Goal: Communication & Community: Answer question/provide support

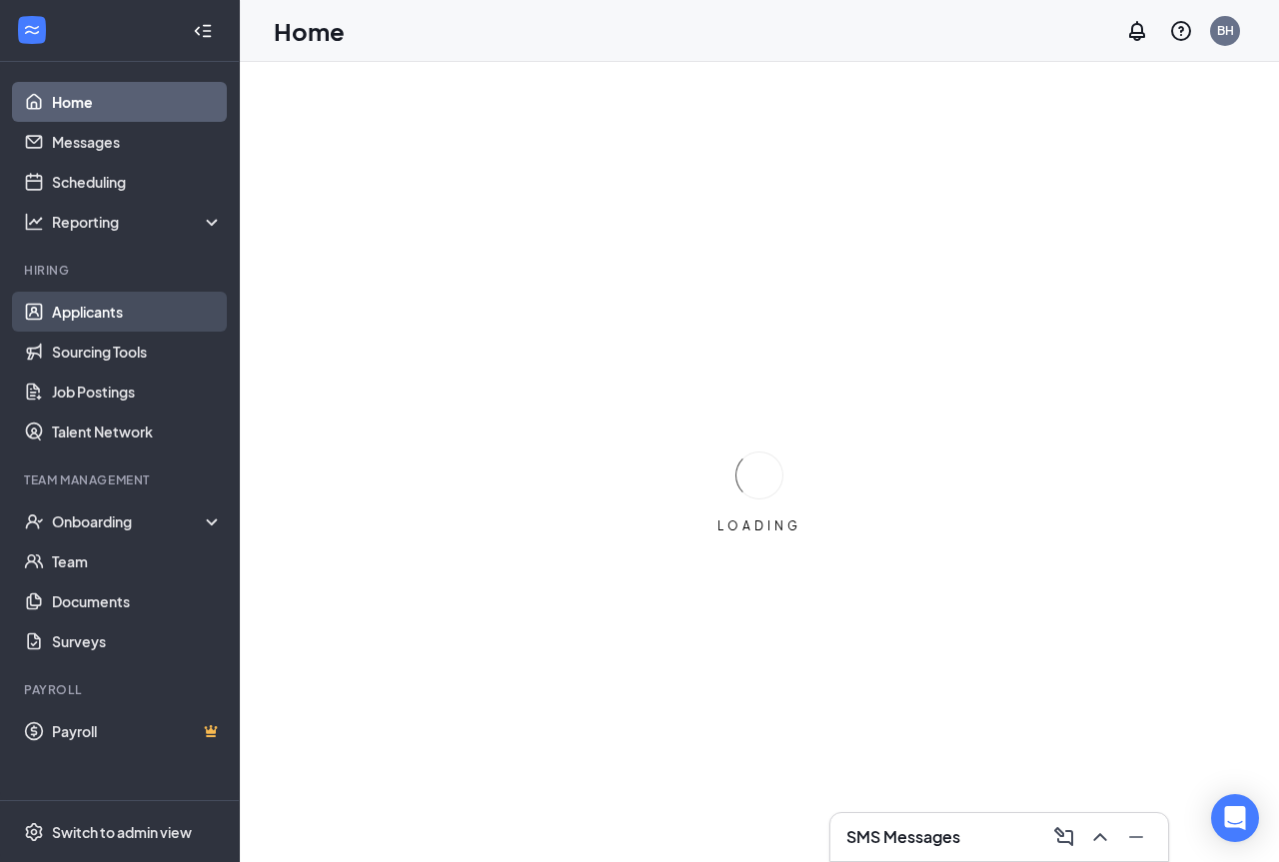
click at [102, 314] on link "Applicants" at bounding box center [137, 312] width 171 height 40
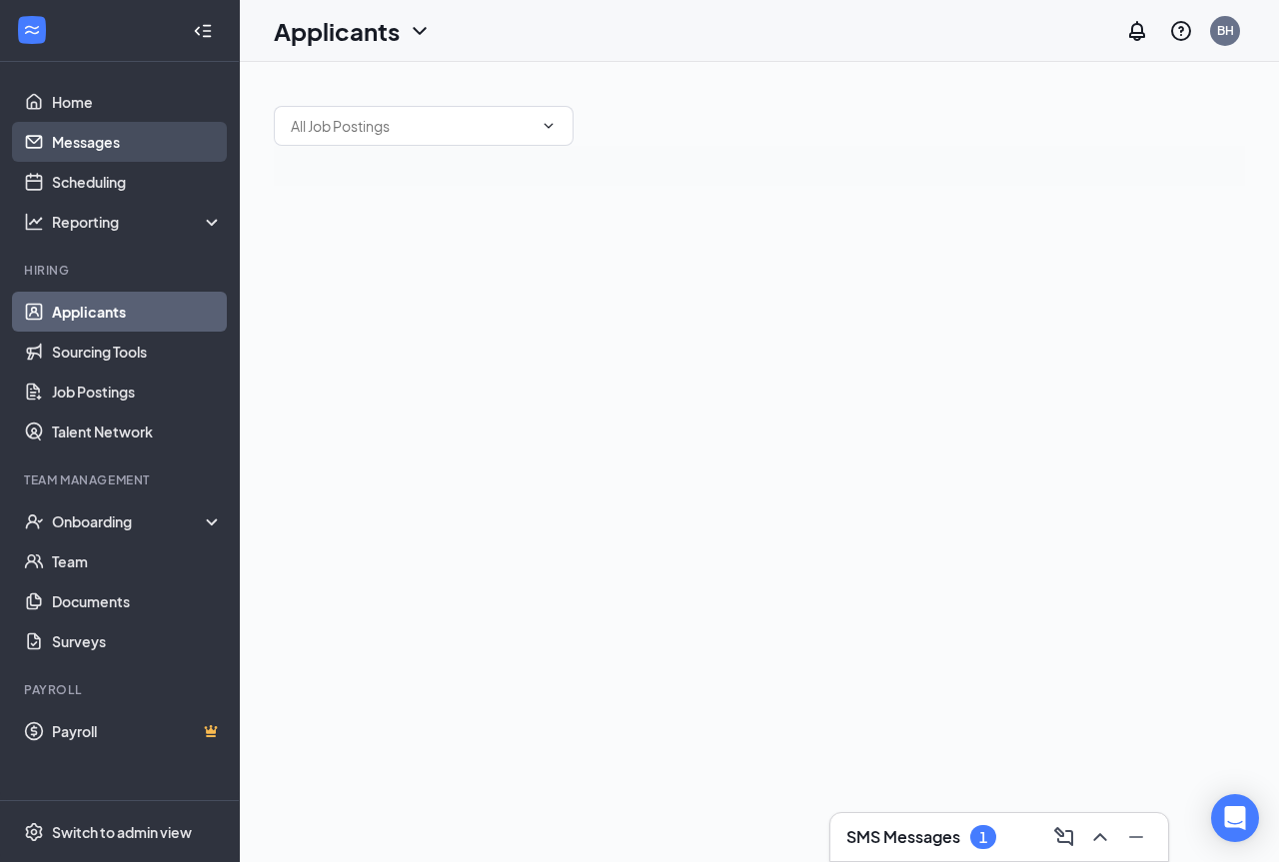
click at [116, 144] on link "Messages" at bounding box center [137, 142] width 171 height 40
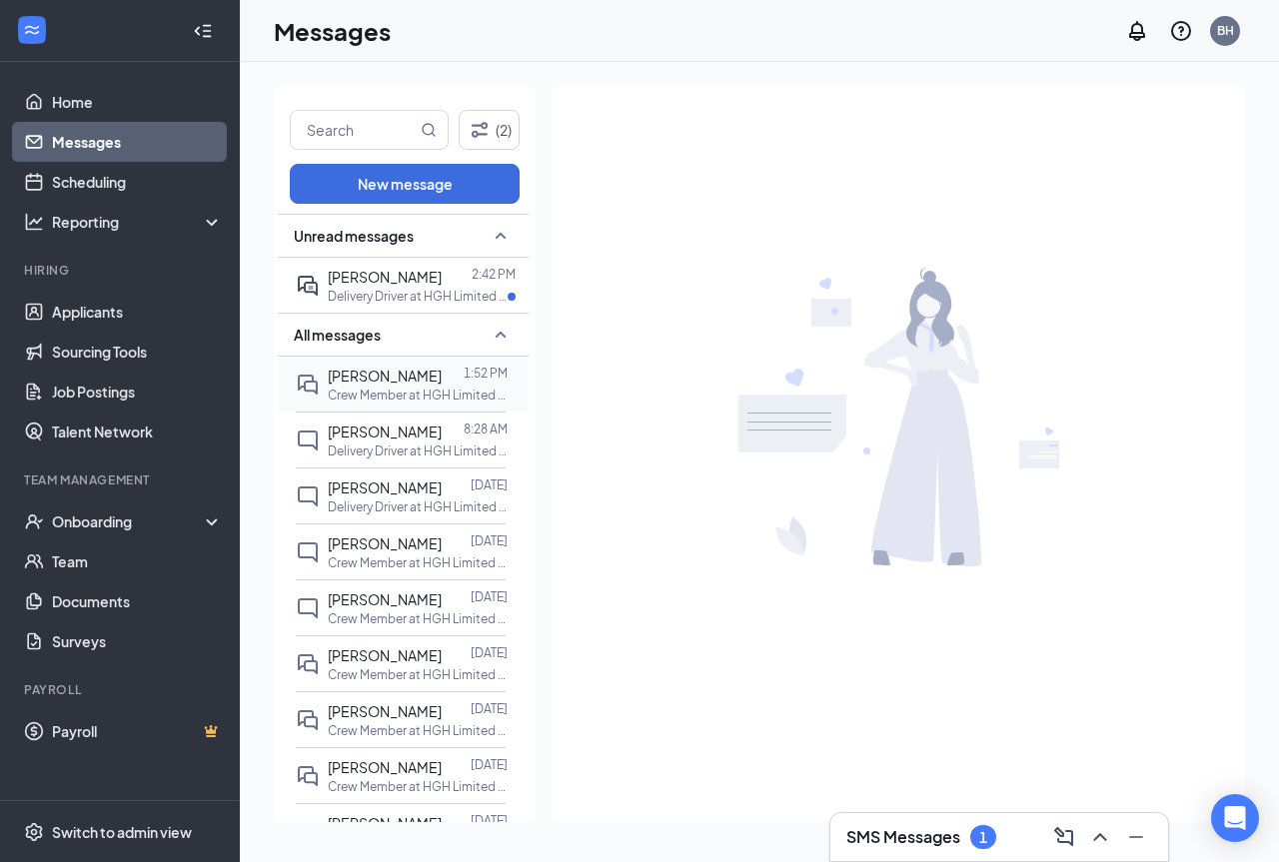
click at [441, 383] on div at bounding box center [452, 376] width 22 height 22
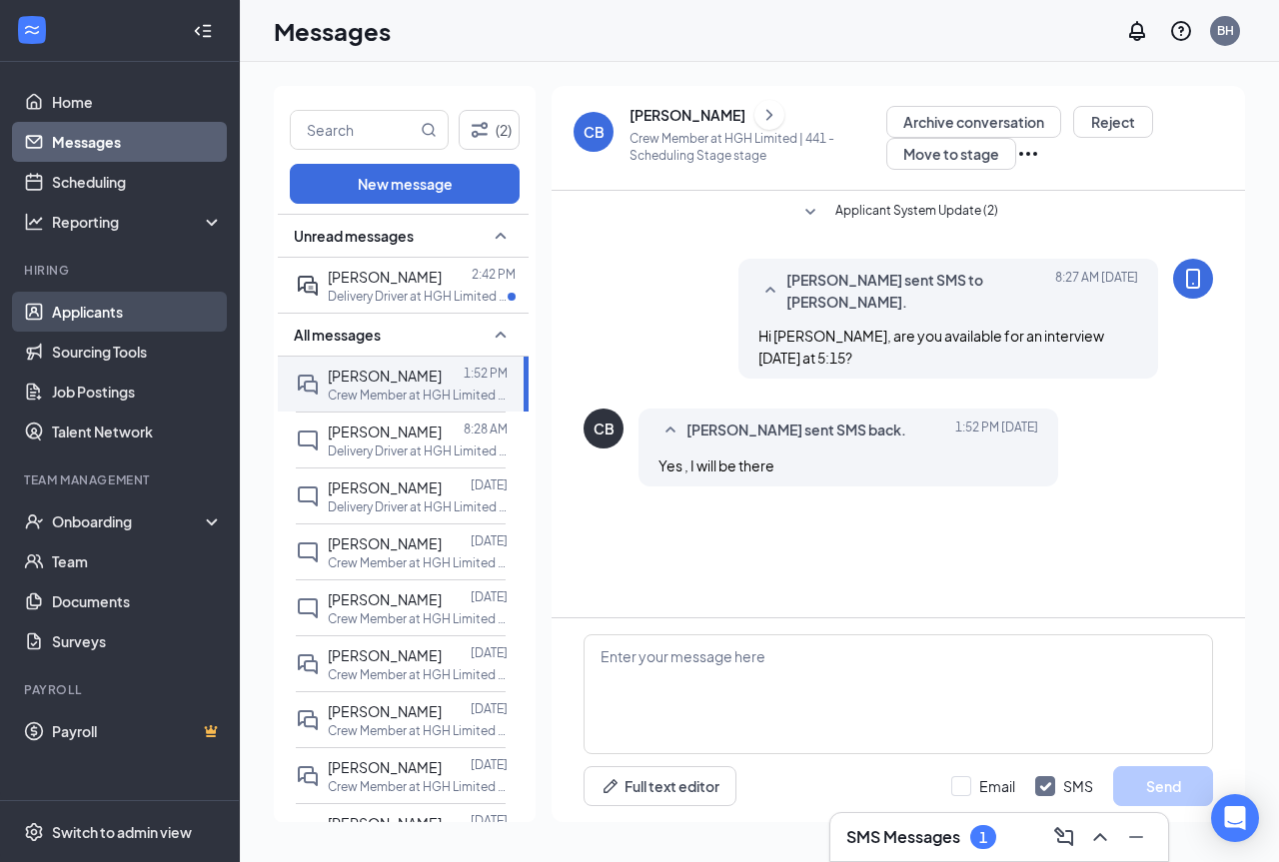
click at [107, 322] on link "Applicants" at bounding box center [137, 312] width 171 height 40
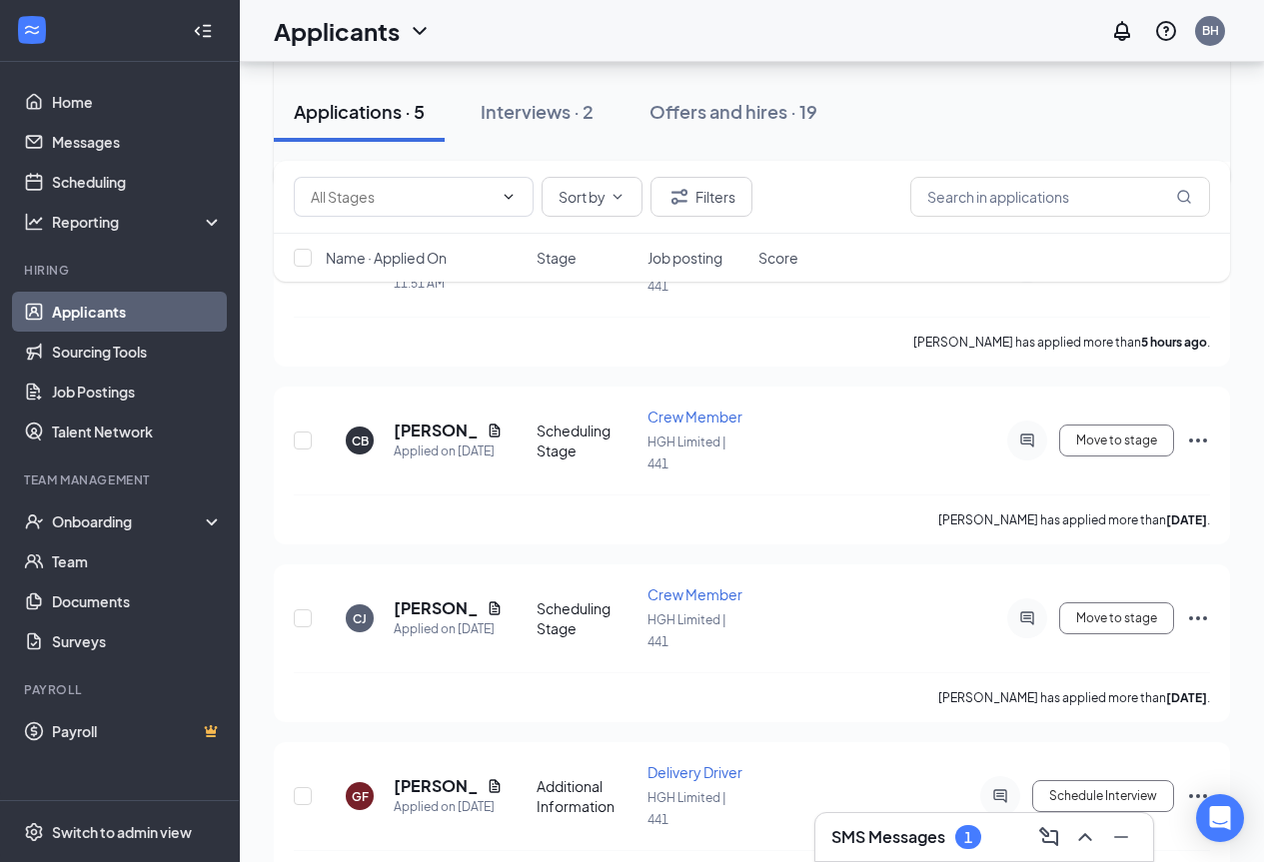
scroll to position [499, 0]
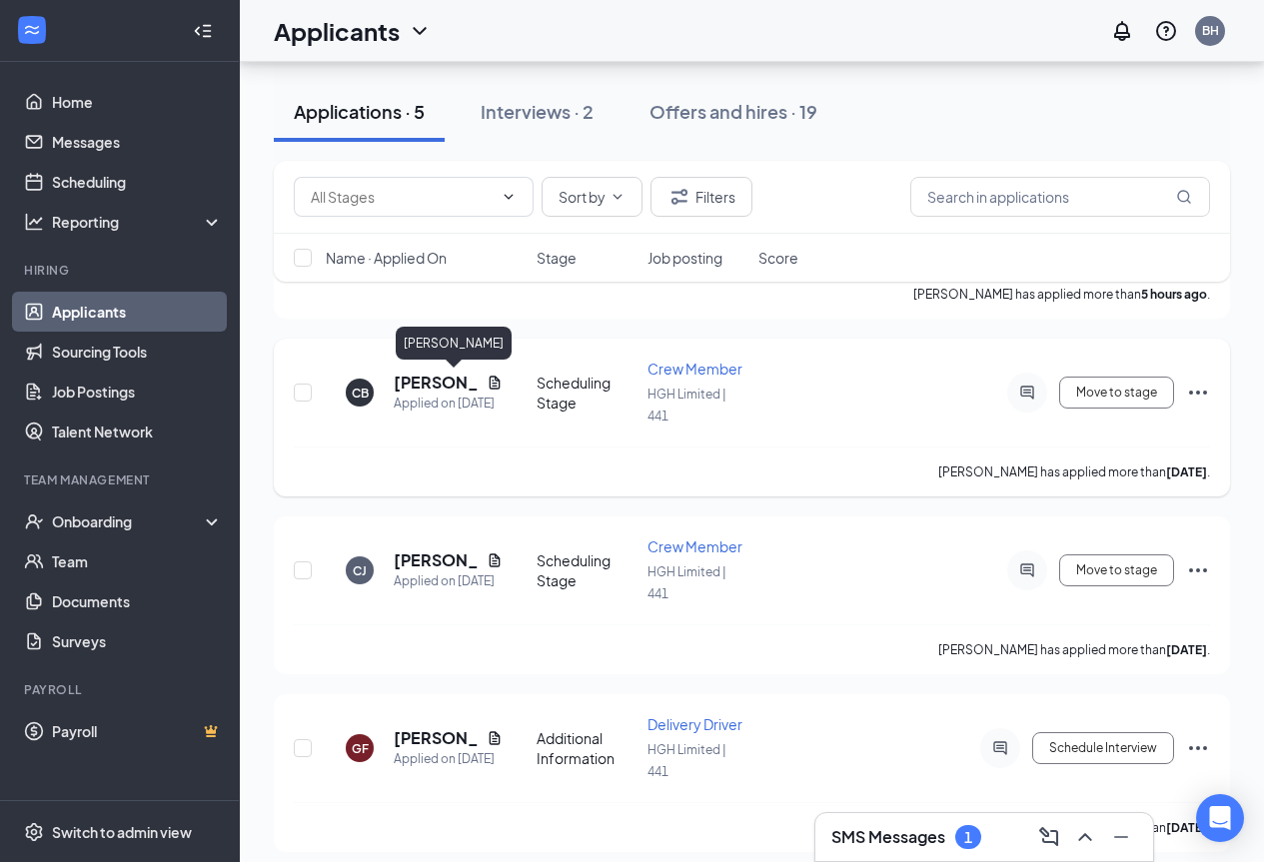
click at [440, 380] on h5 "[PERSON_NAME]" at bounding box center [436, 383] width 85 height 22
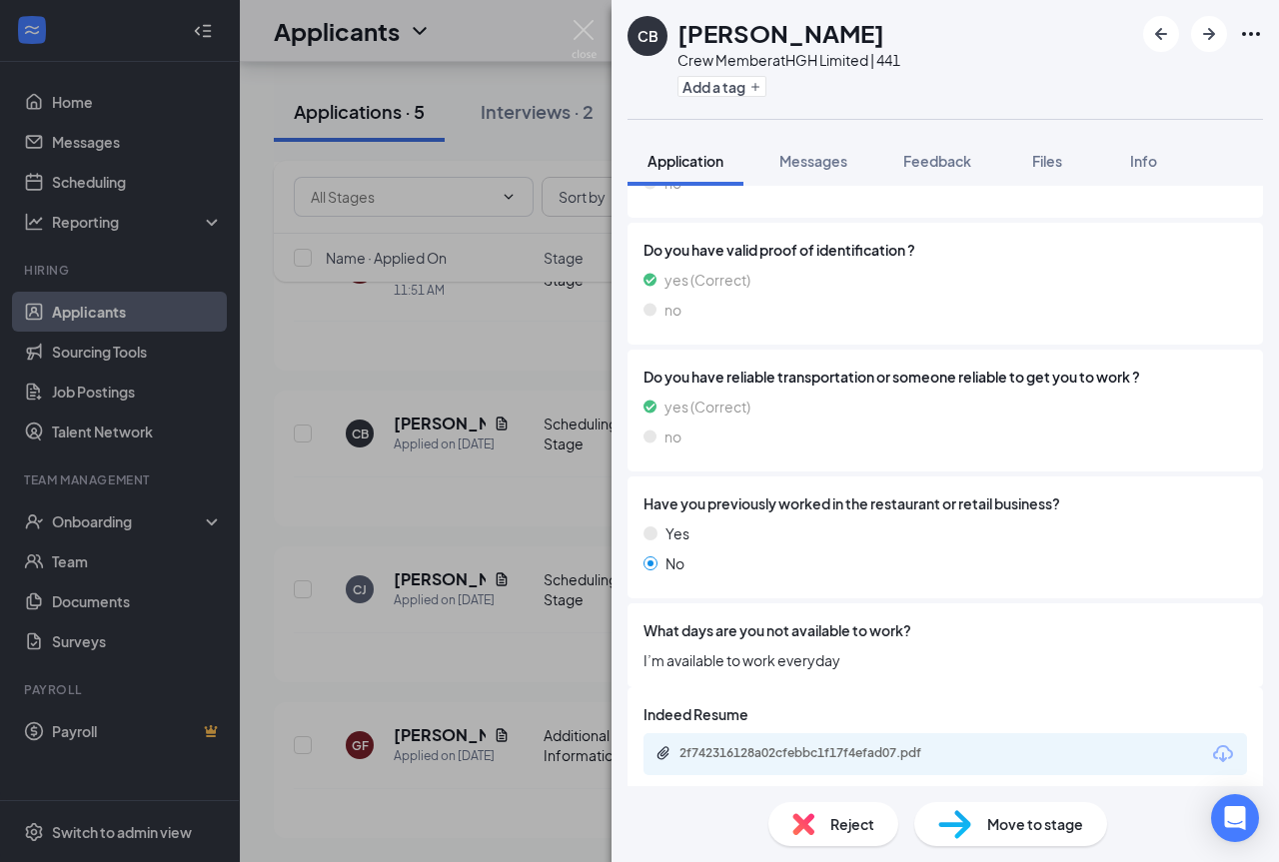
scroll to position [390, 0]
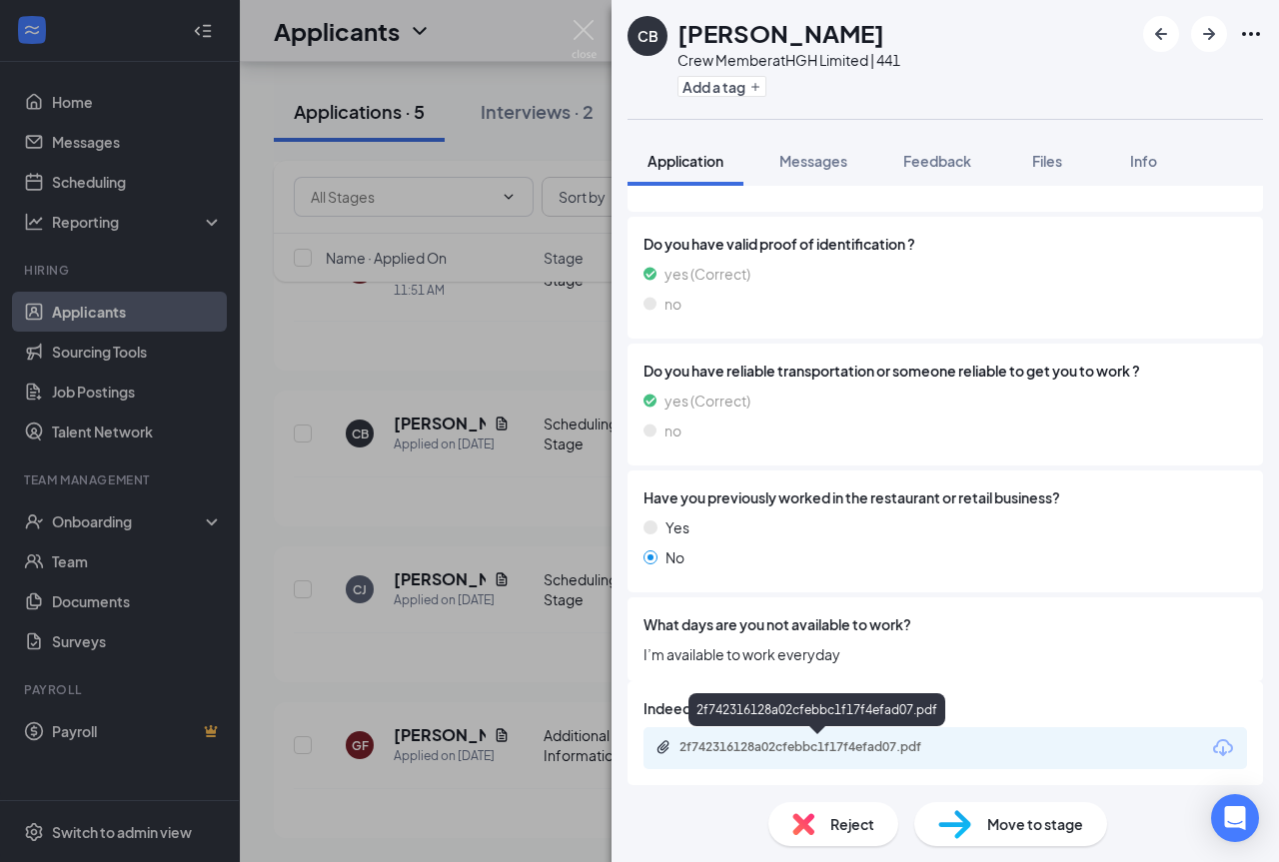
click at [870, 745] on div "2f742316128a02cfebbc1f17f4efad07.pdf" at bounding box center [819, 747] width 280 height 16
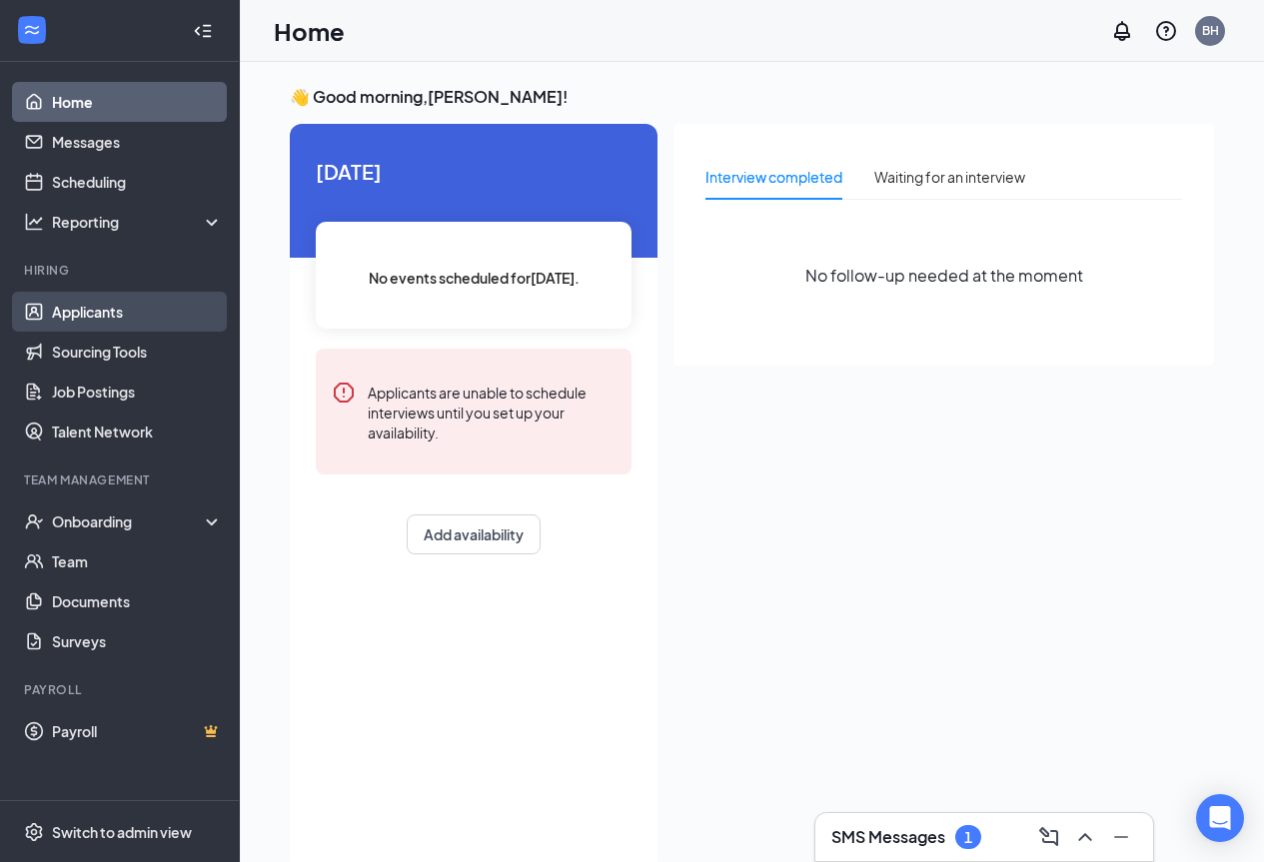
click at [107, 314] on link "Applicants" at bounding box center [137, 312] width 171 height 40
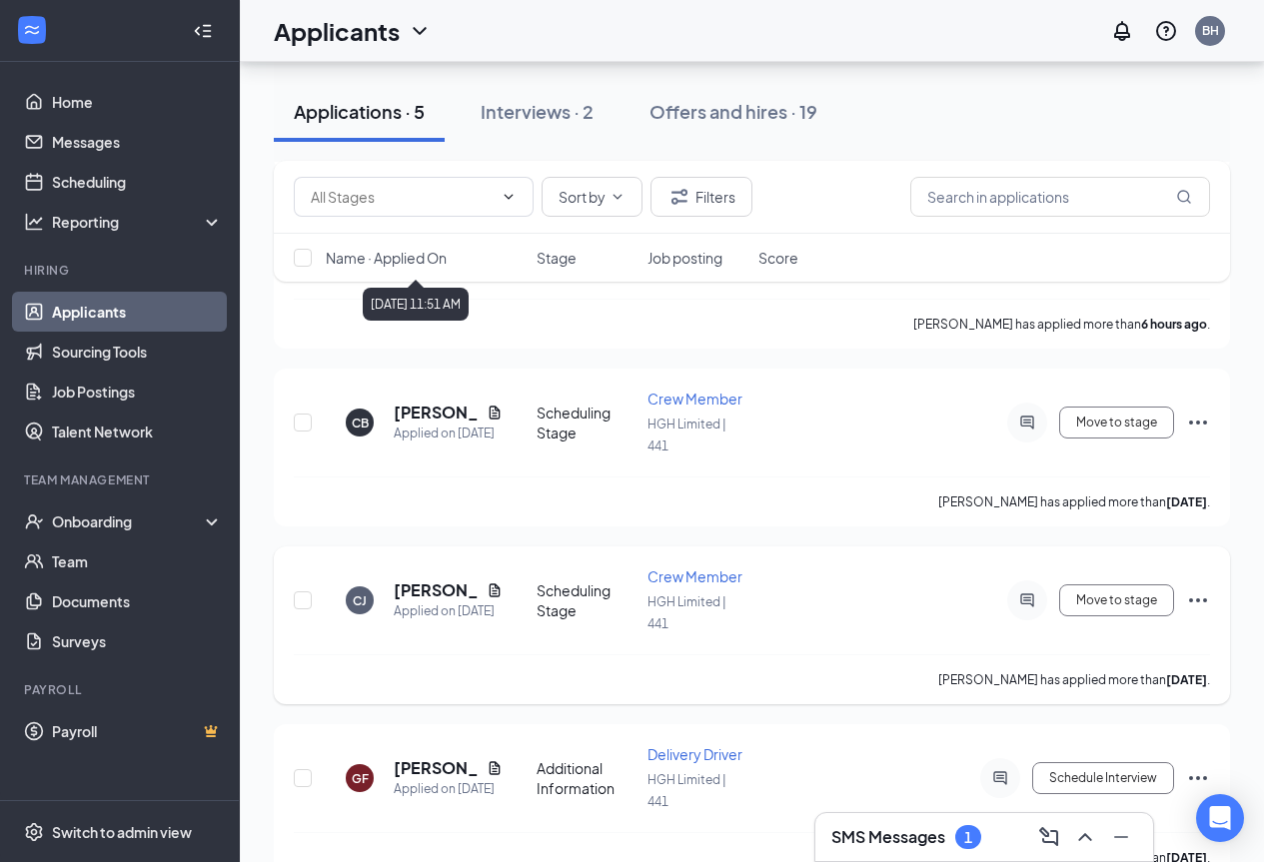
scroll to position [499, 0]
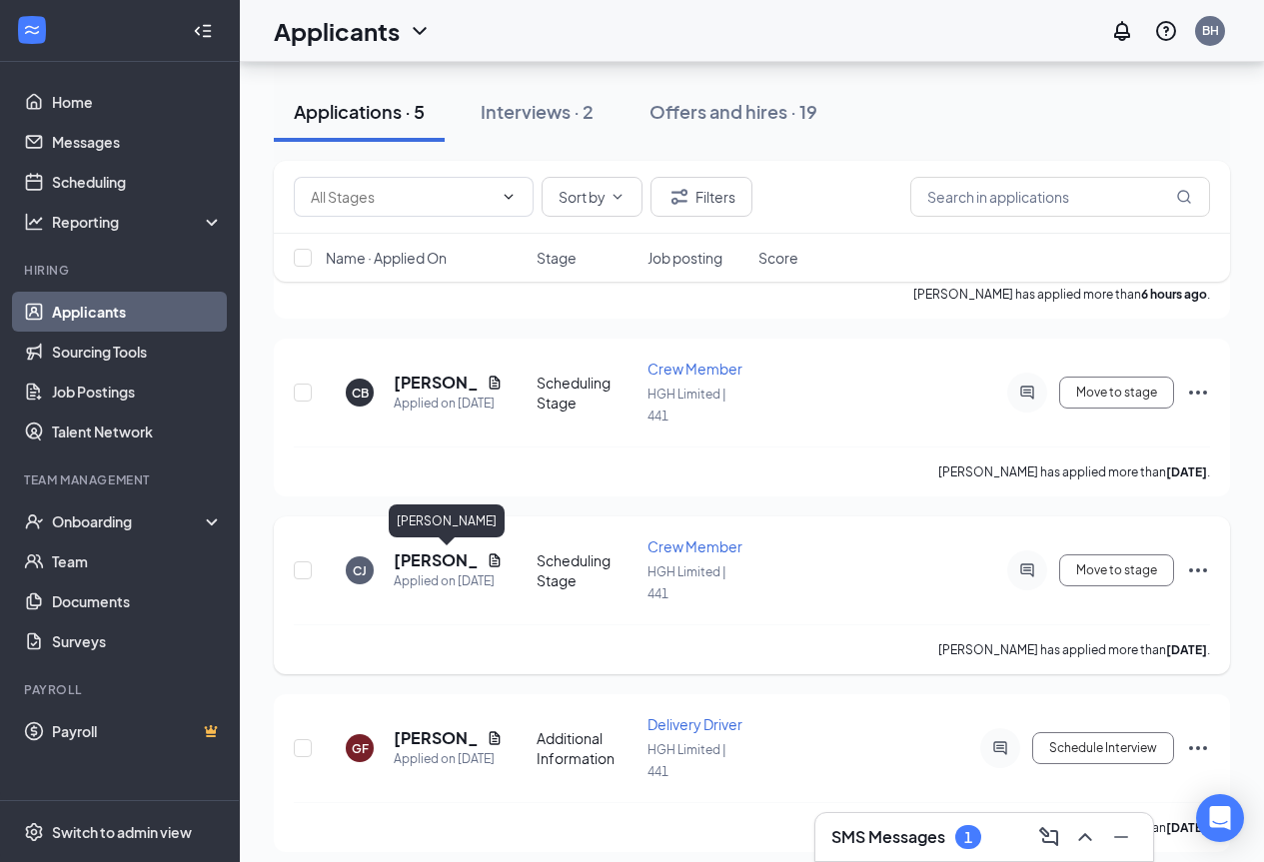
click at [415, 553] on h5 "[PERSON_NAME]" at bounding box center [436, 560] width 85 height 22
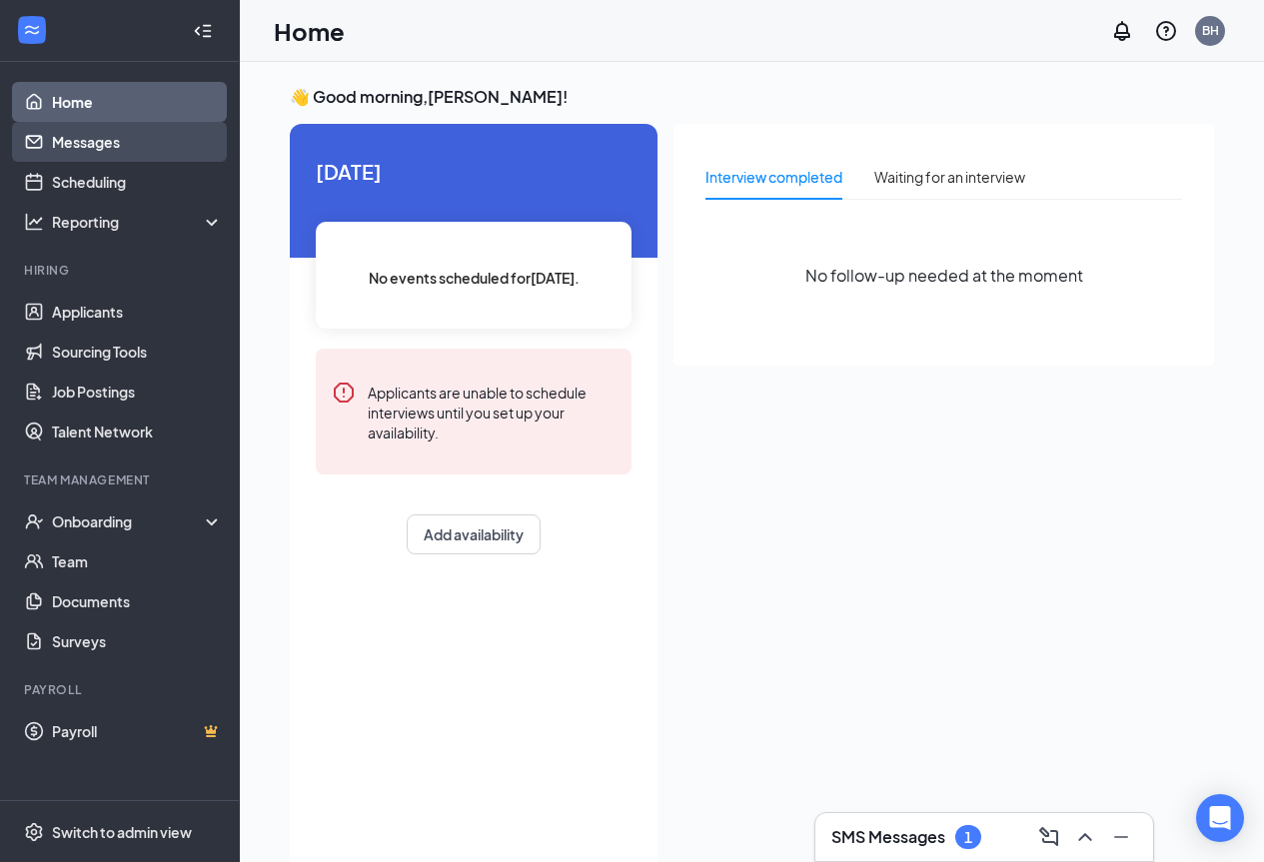
click at [101, 147] on link "Messages" at bounding box center [137, 142] width 171 height 40
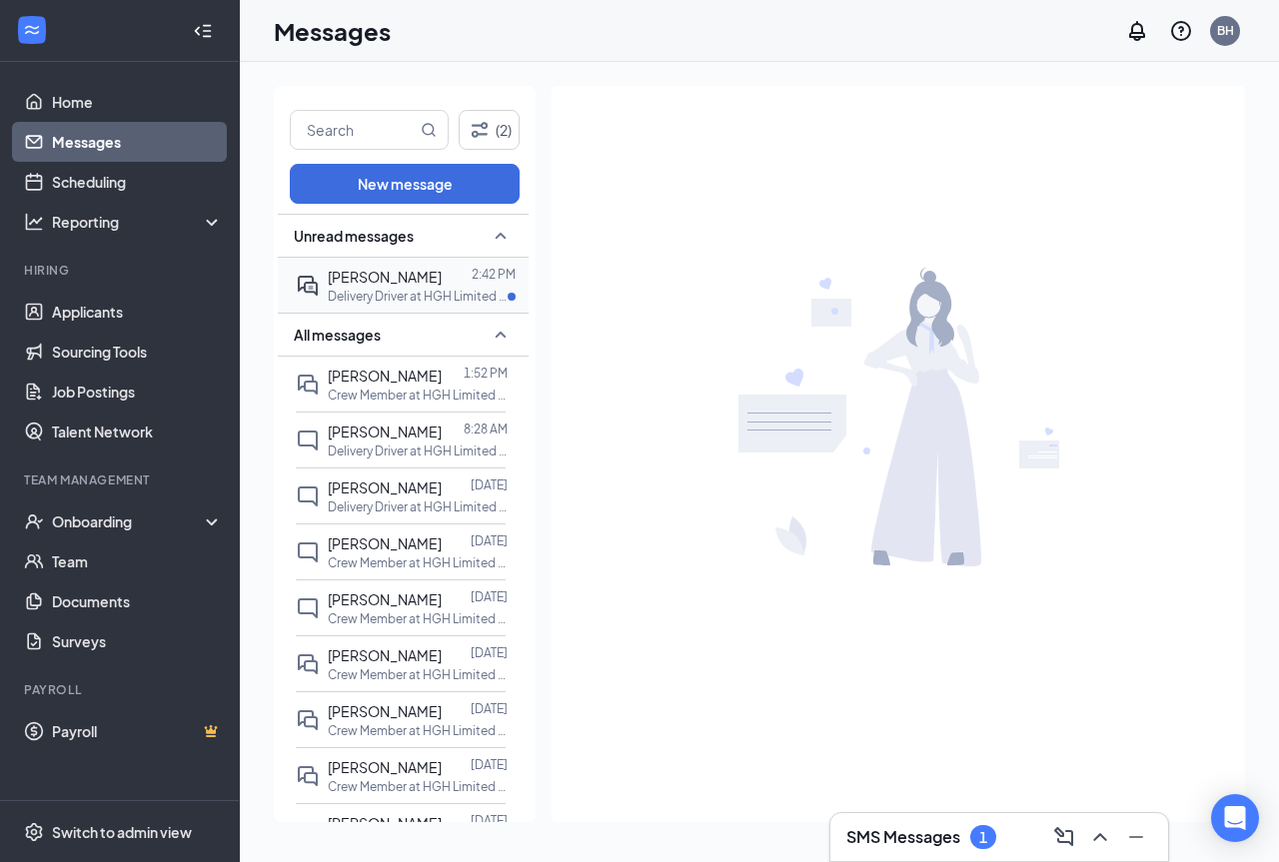
click at [357, 284] on span "[PERSON_NAME]" at bounding box center [385, 277] width 114 height 18
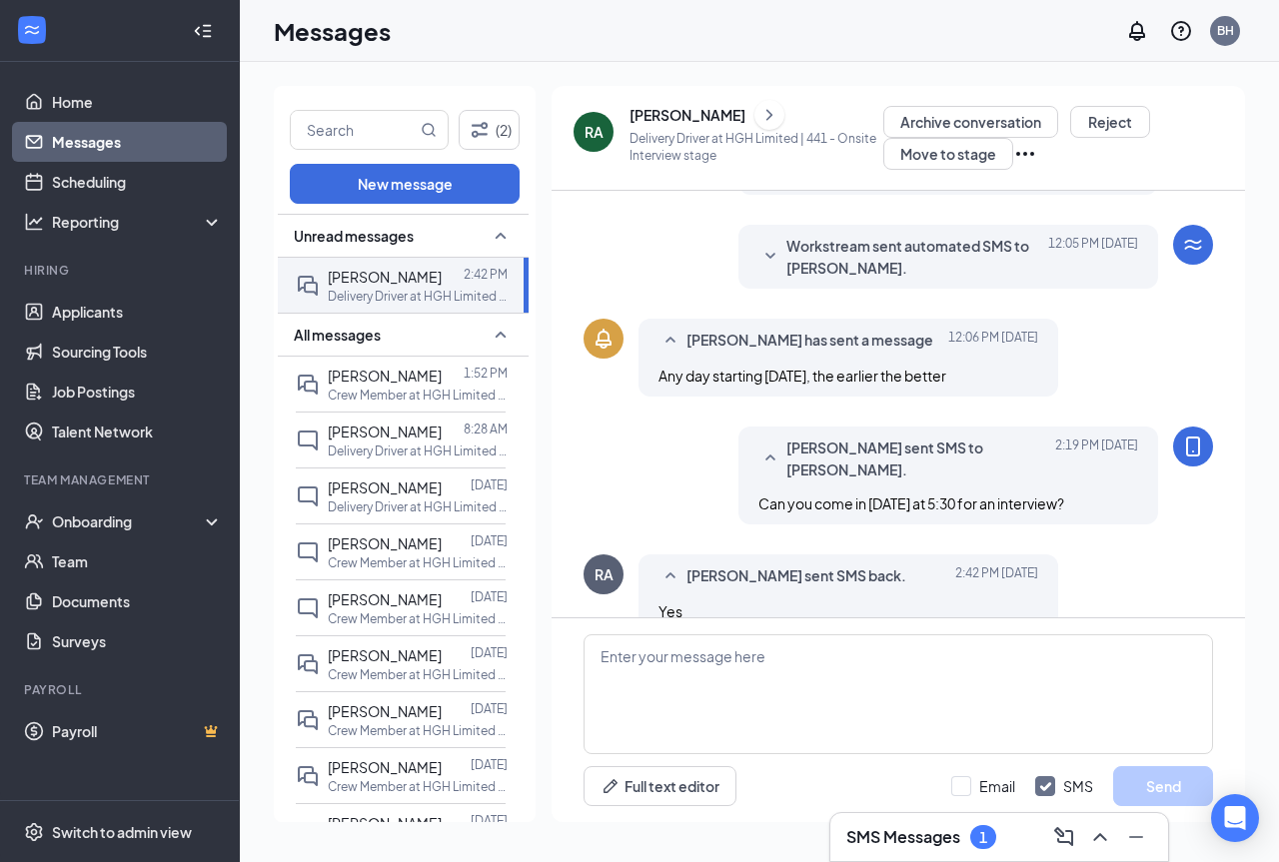
scroll to position [508, 0]
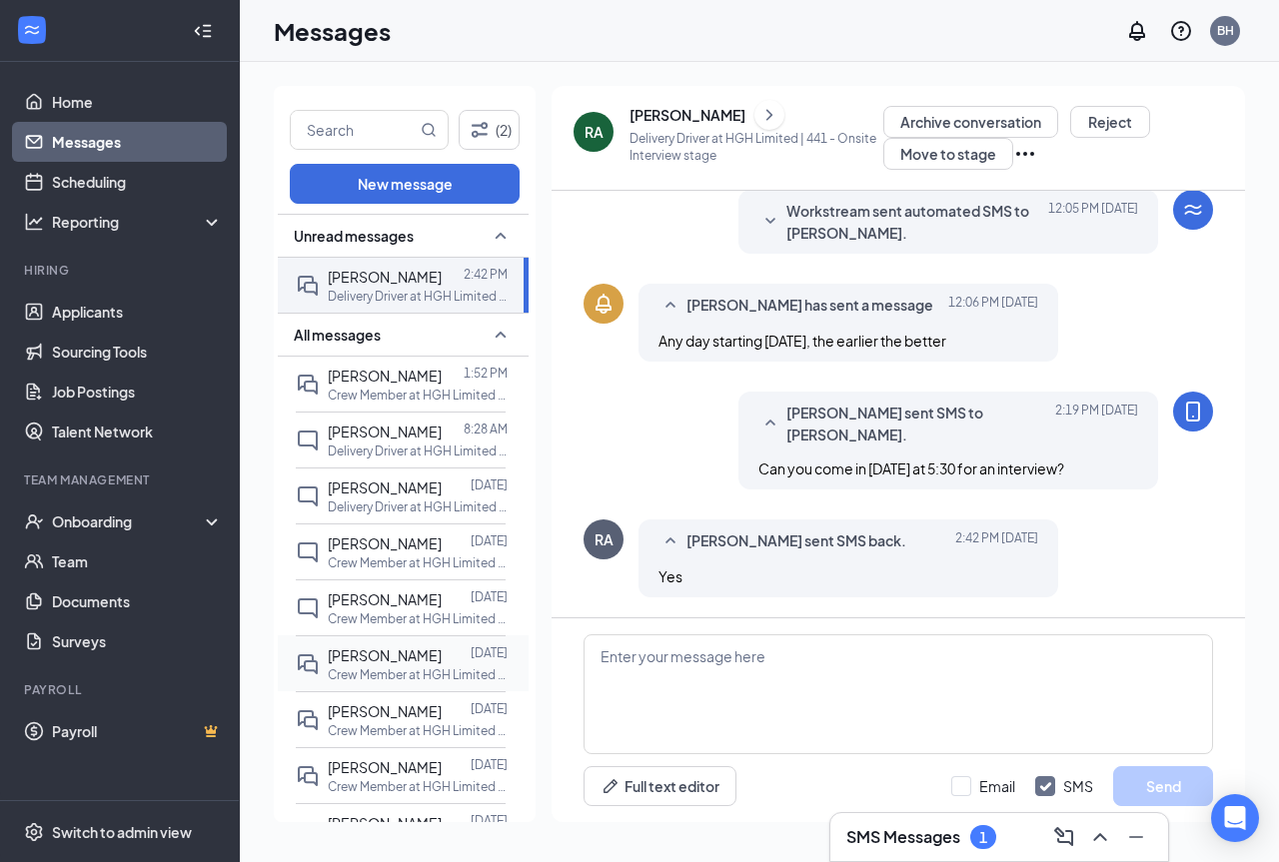
click at [386, 661] on span "[PERSON_NAME]" at bounding box center [385, 655] width 114 height 18
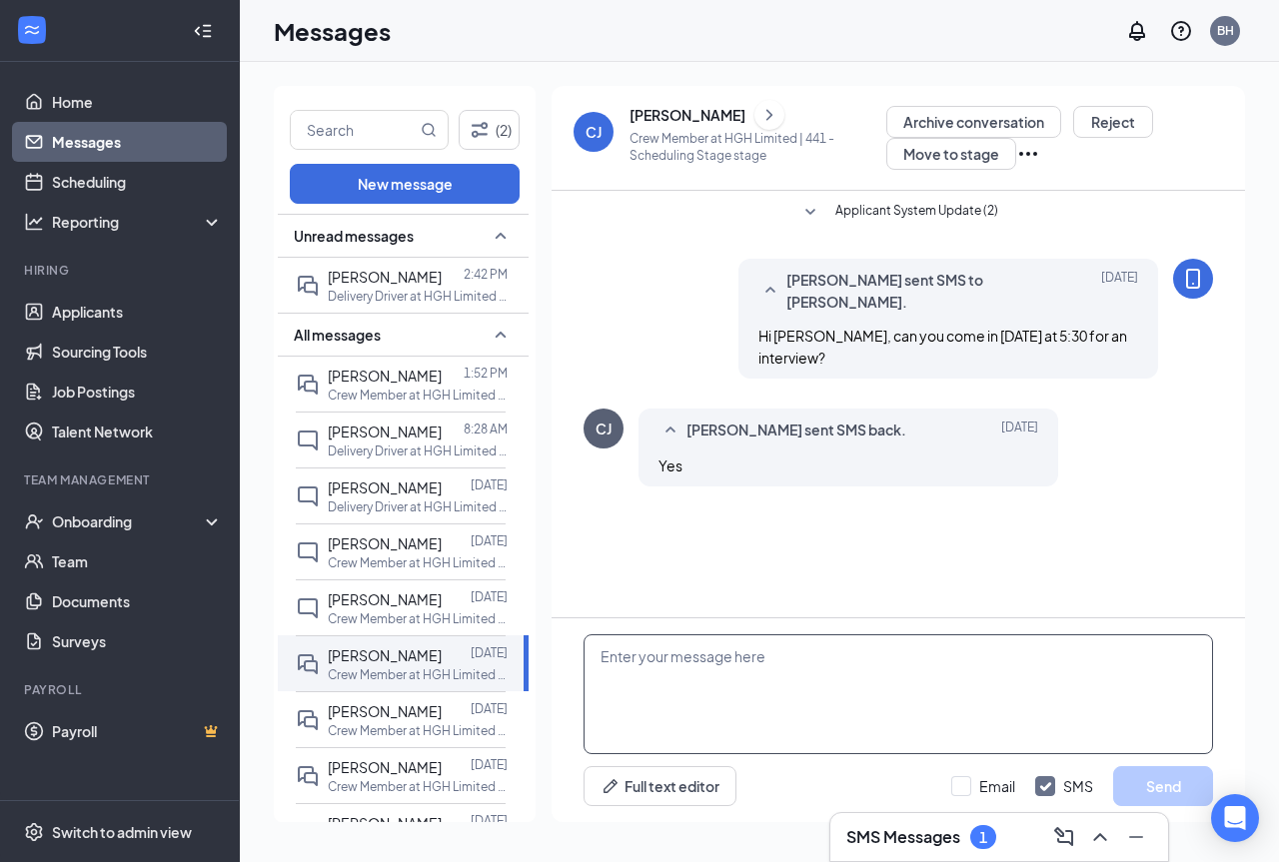
click at [725, 683] on textarea at bounding box center [897, 694] width 629 height 120
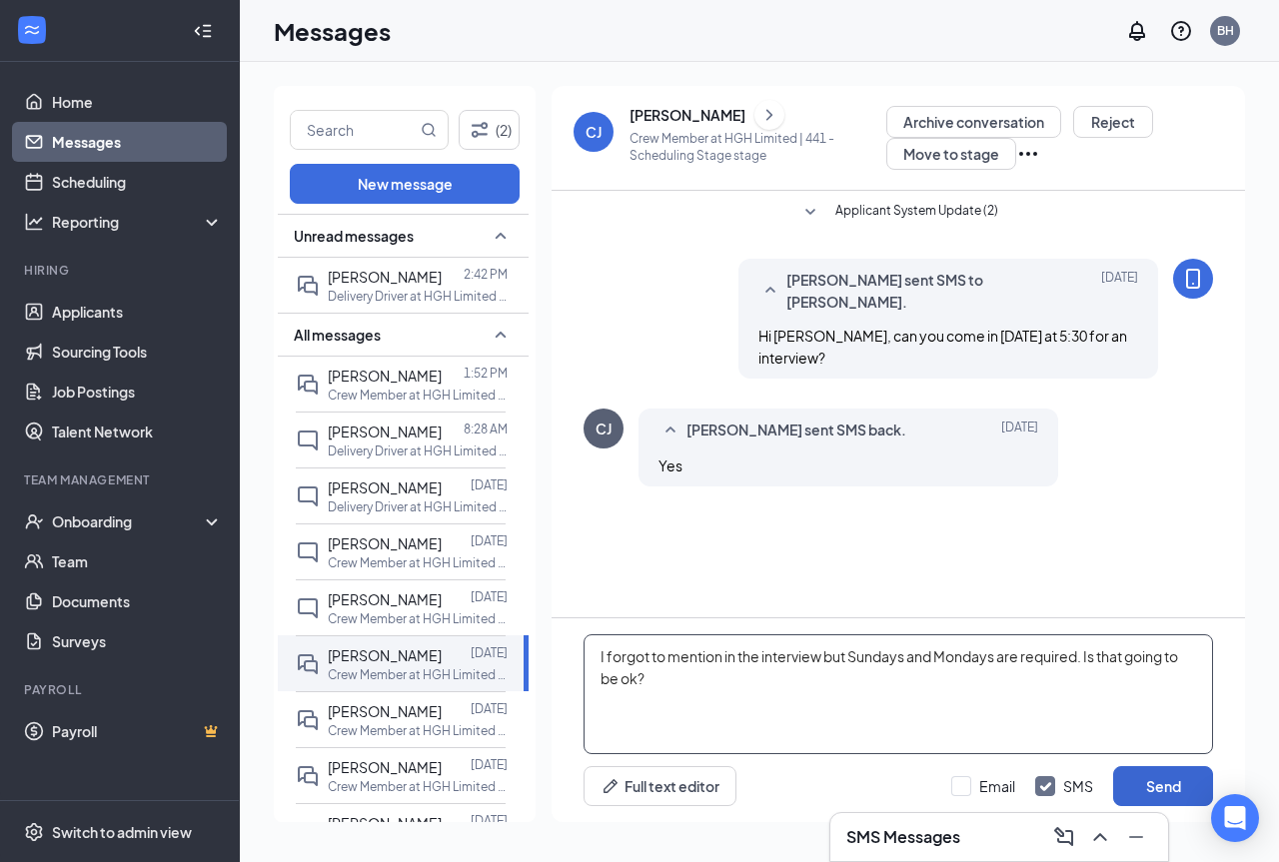
type textarea "I forgot to mention in the interview but Sundays and Mondays are required. Is t…"
click at [1189, 786] on button "Send" at bounding box center [1163, 786] width 100 height 40
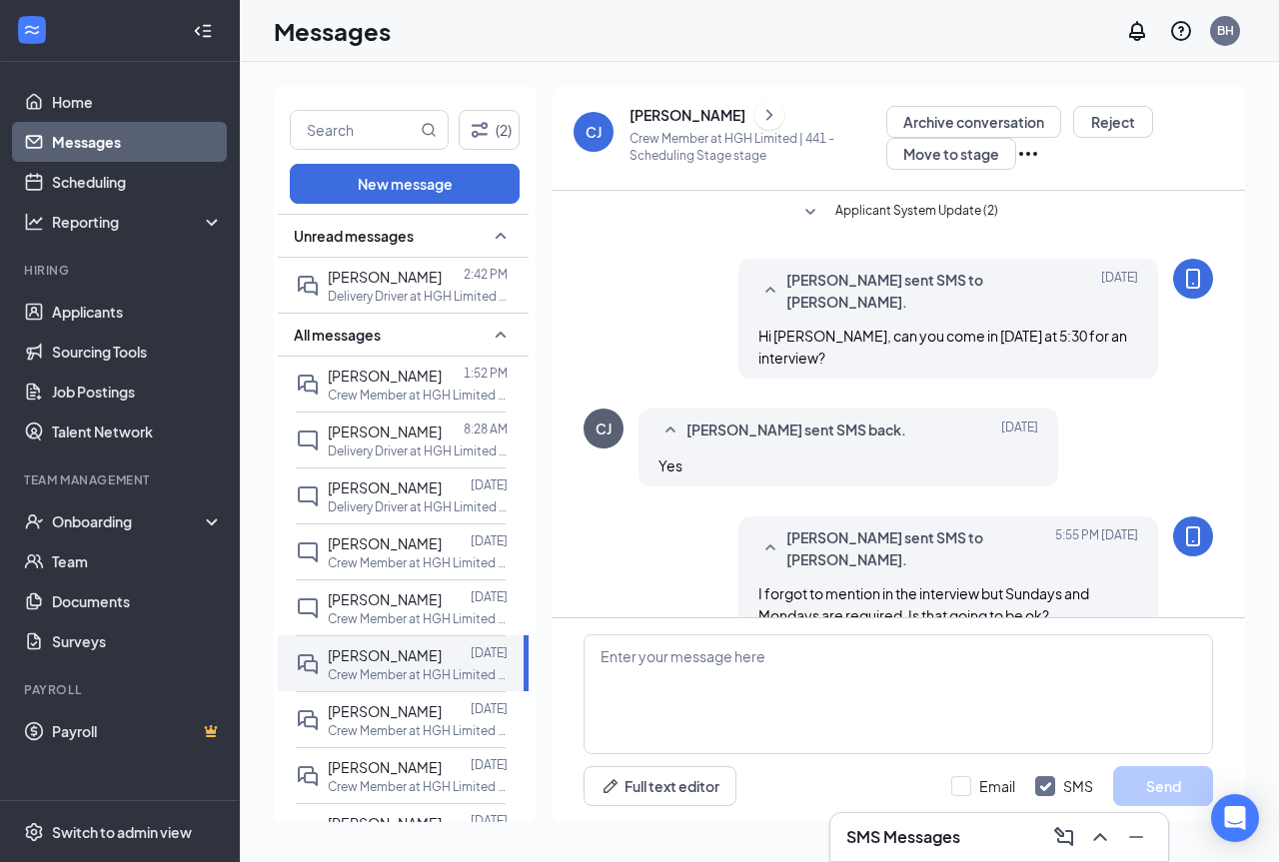
scroll to position [39, 0]
